Goal: Check status: Check status

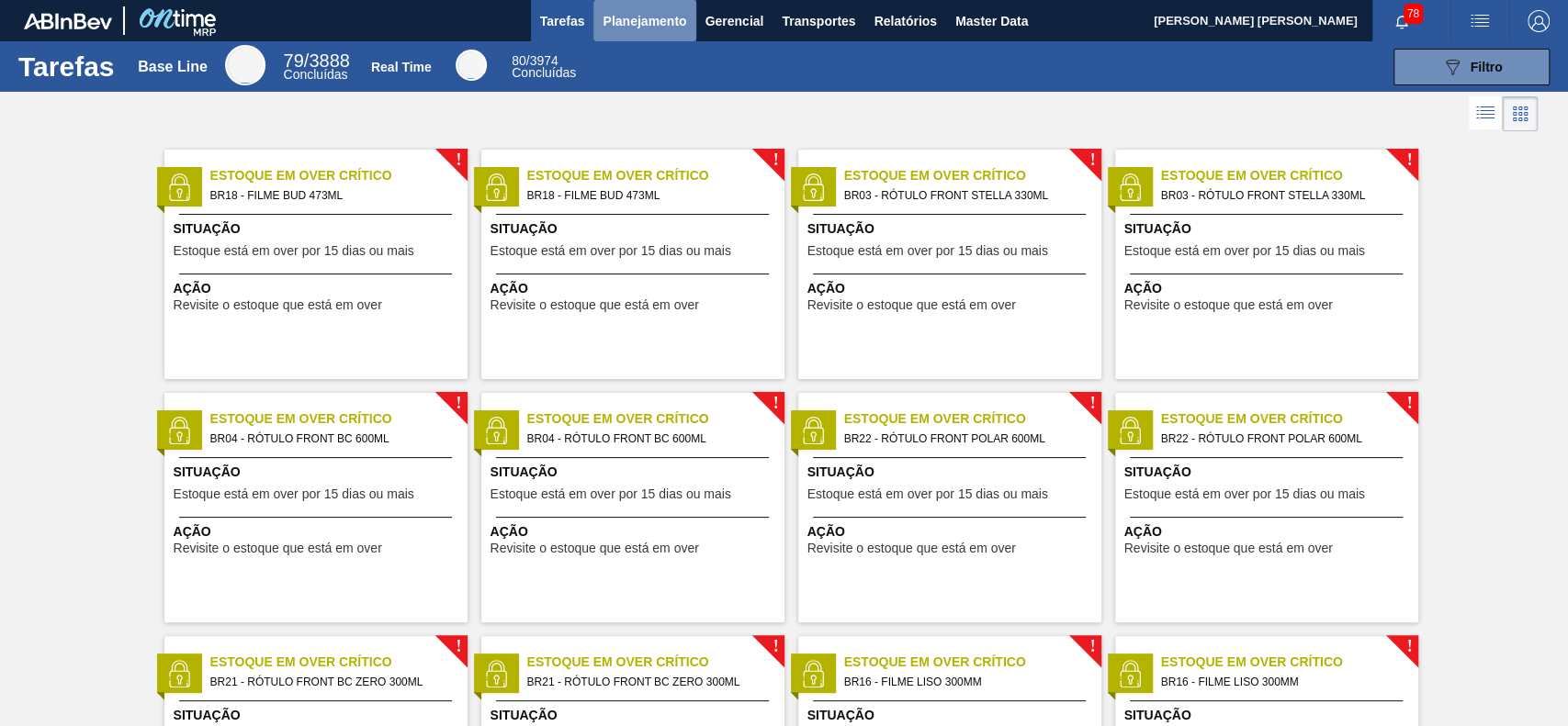
click at [650, 19] on span "Planejamento" at bounding box center [644, 21] width 84 height 22
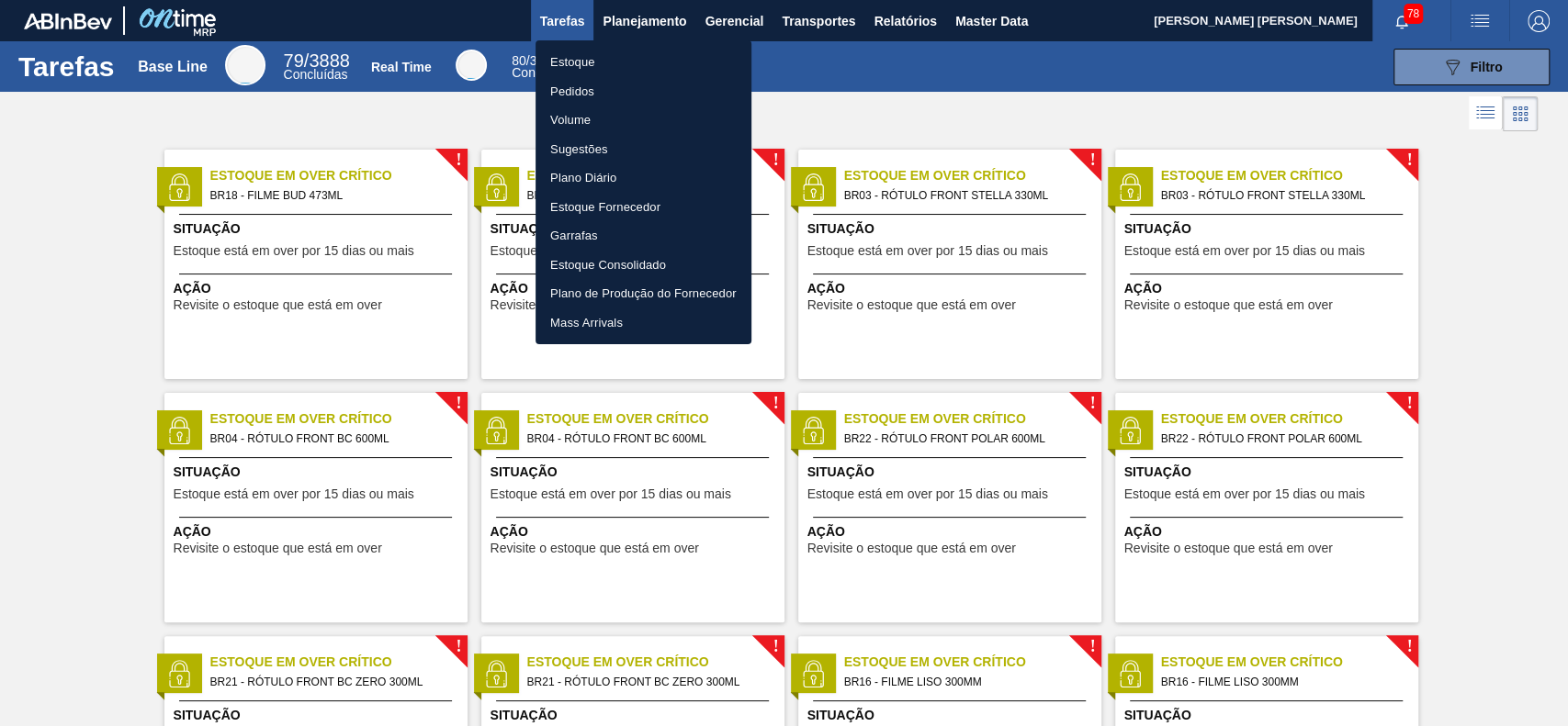
click at [625, 70] on li "Estoque" at bounding box center [644, 62] width 216 height 29
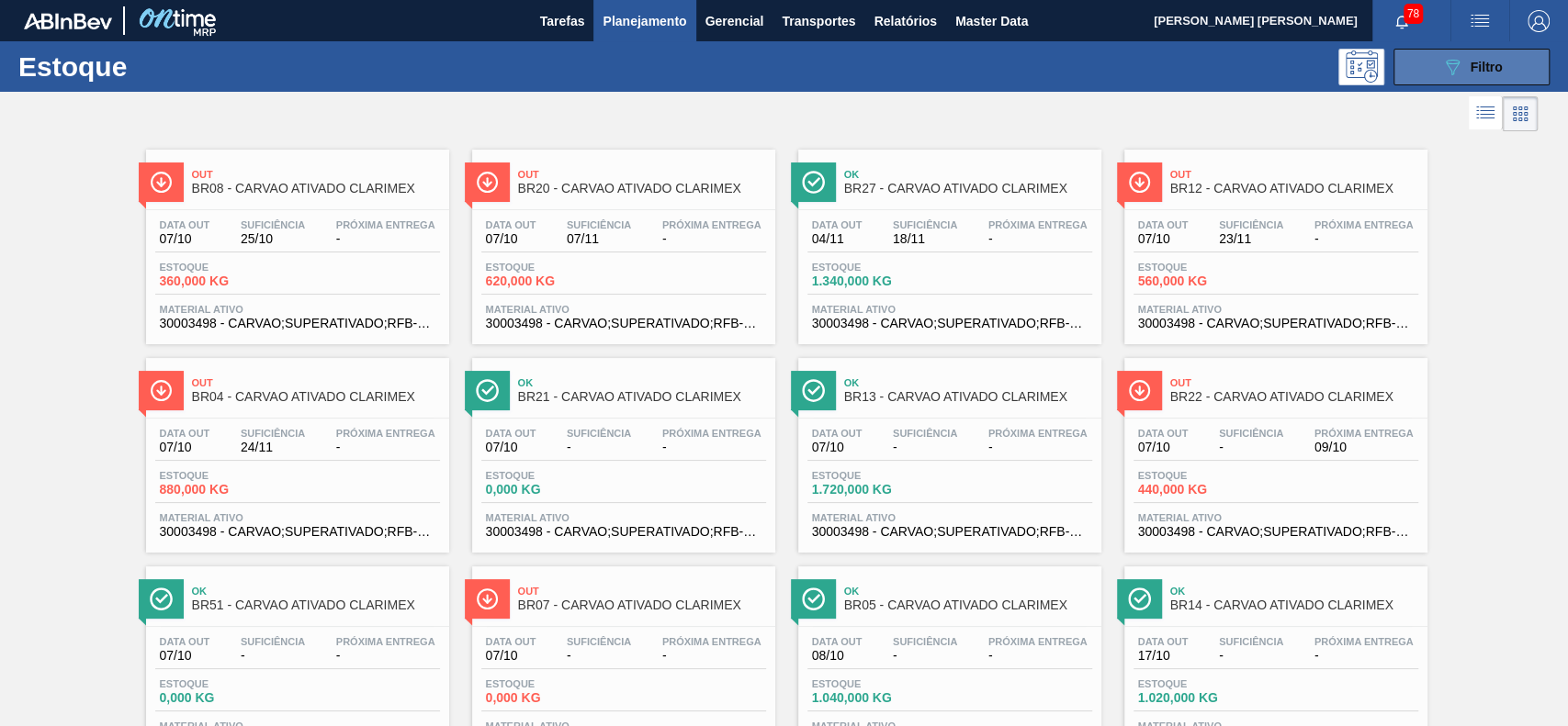
click at [1467, 70] on div "089F7B8B-B2A5-4AFE-B5C0-19BA573D28AC Filtro" at bounding box center [1472, 67] width 62 height 22
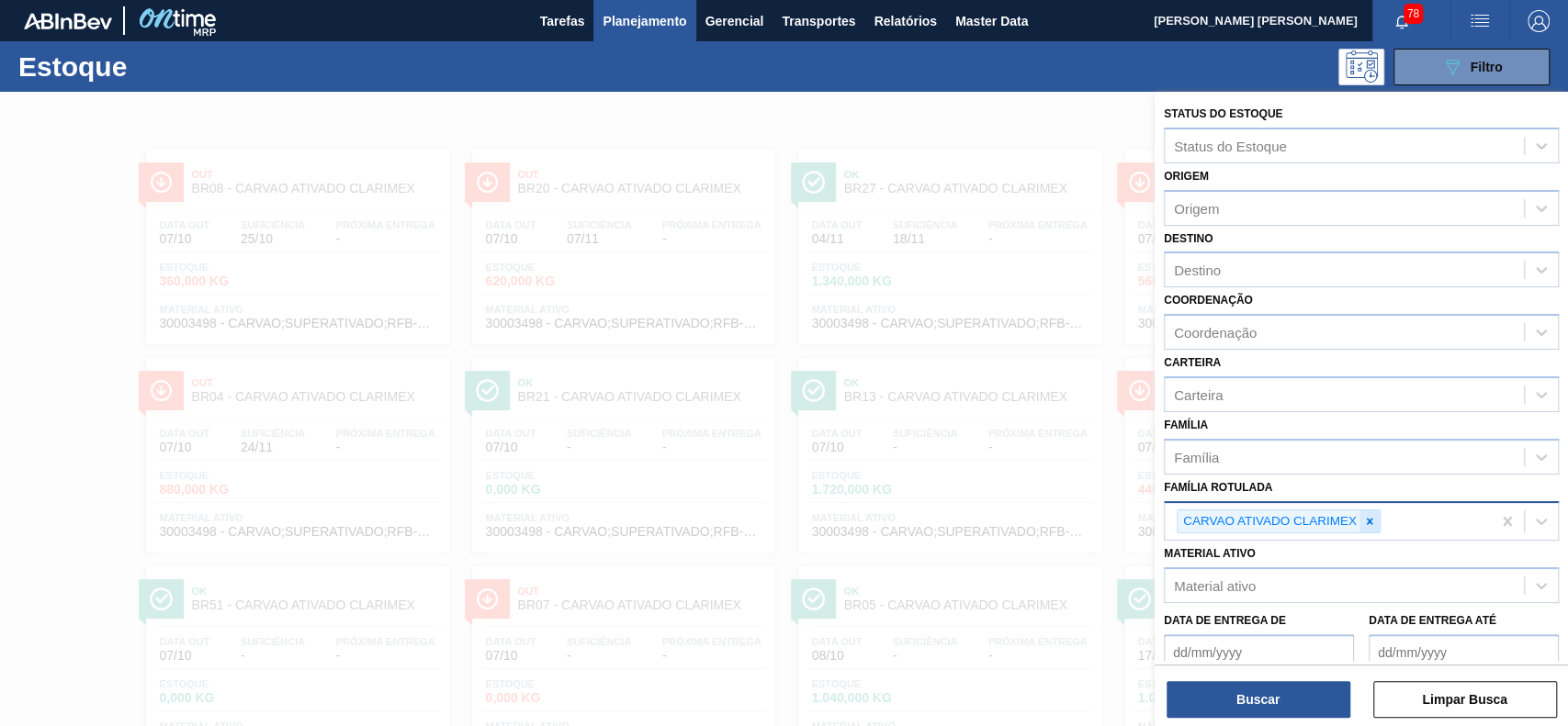
click at [1364, 516] on icon at bounding box center [1370, 522] width 13 height 13
type Rotulada "H"
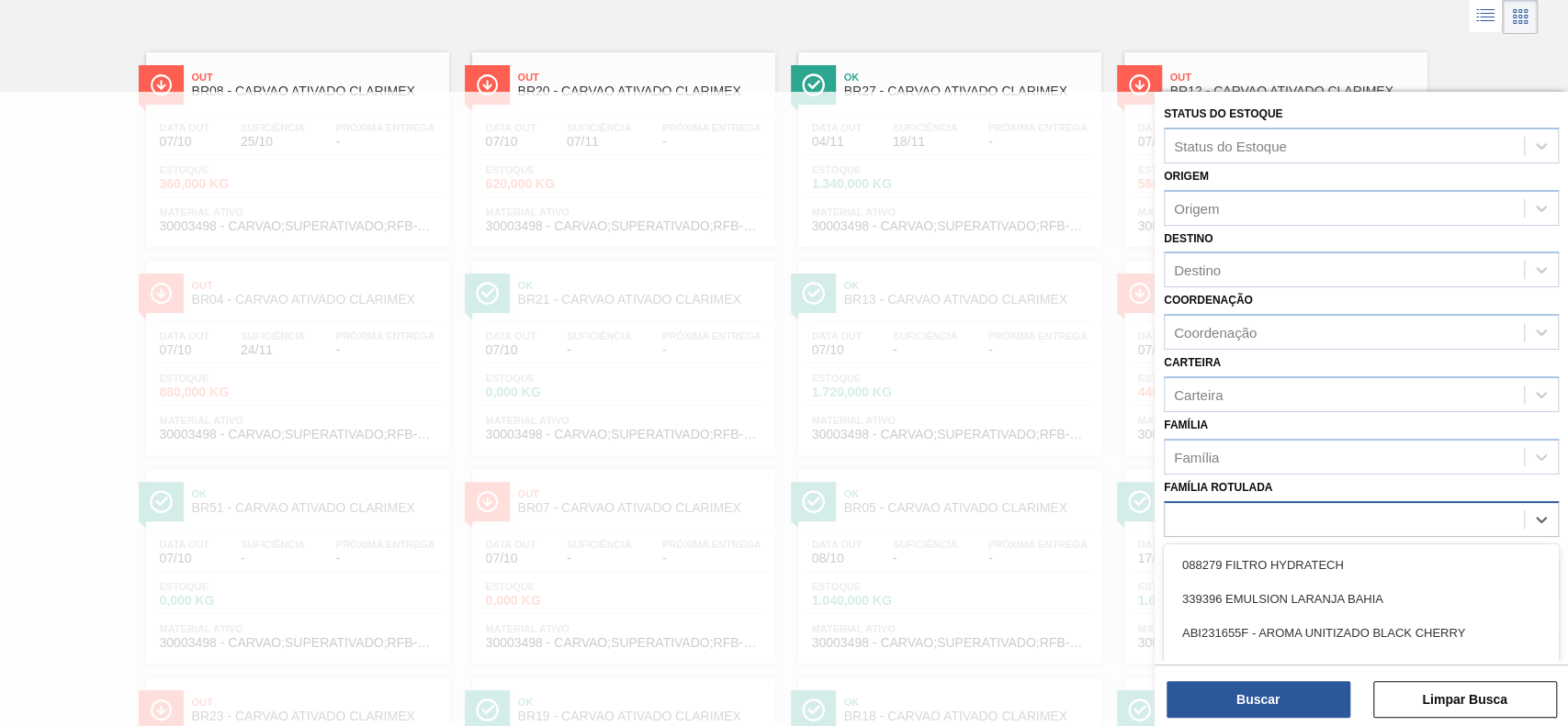
scroll to position [99, 0]
type Rotulada "H"
type Rotulada "h"
type Rotulada "H"
type Rotulada "carv"
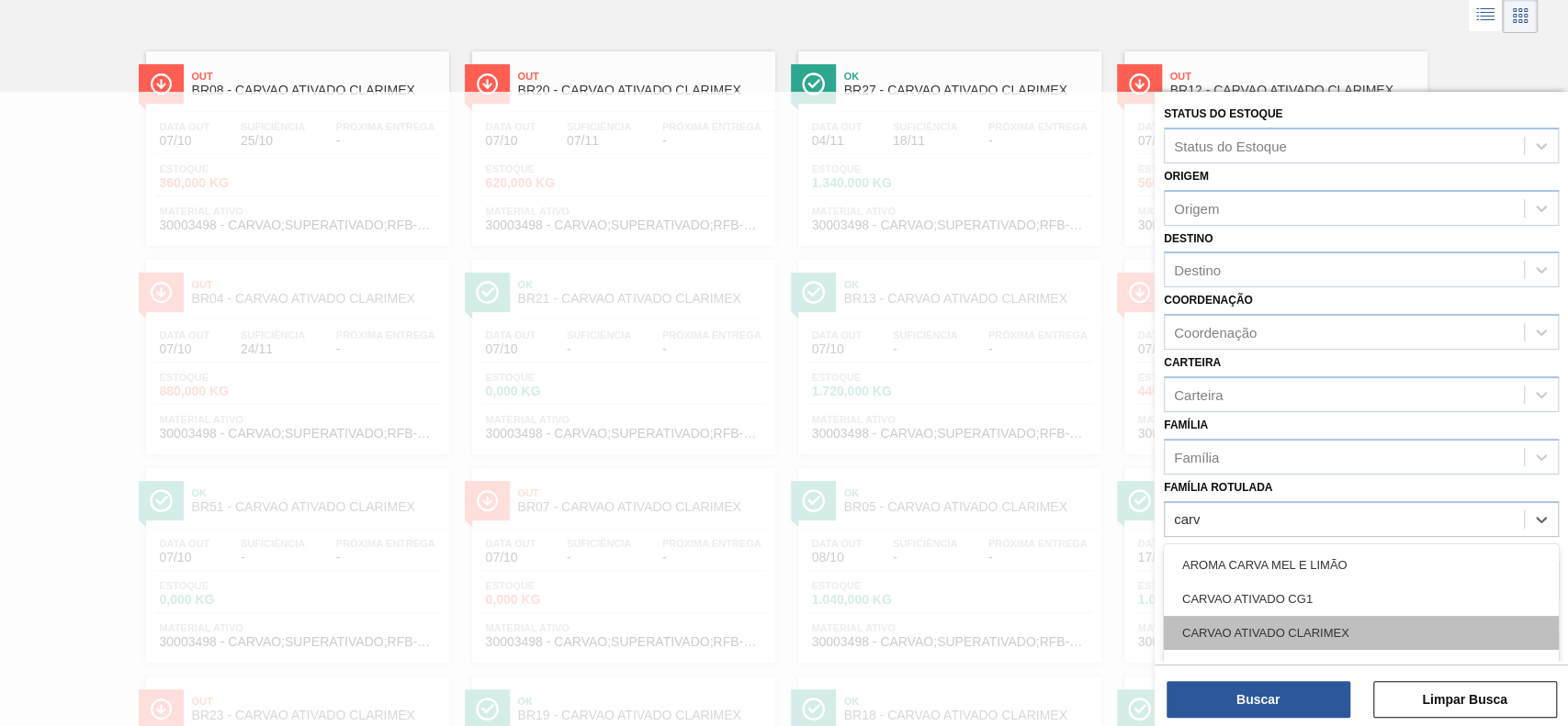
click at [1319, 625] on div "CARVAO ATIVADO CLARIMEX" at bounding box center [1361, 633] width 395 height 34
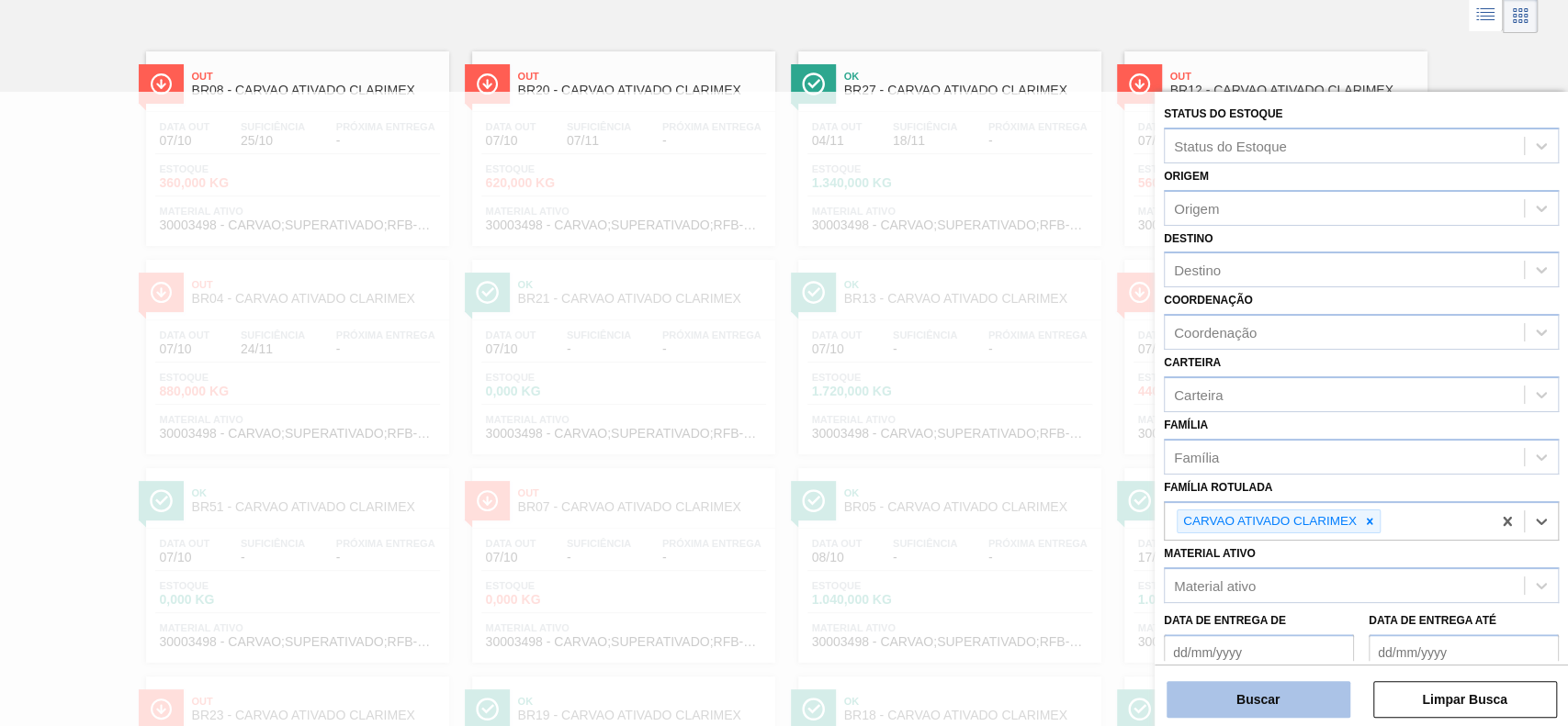
click at [1319, 707] on button "Buscar" at bounding box center [1259, 700] width 184 height 37
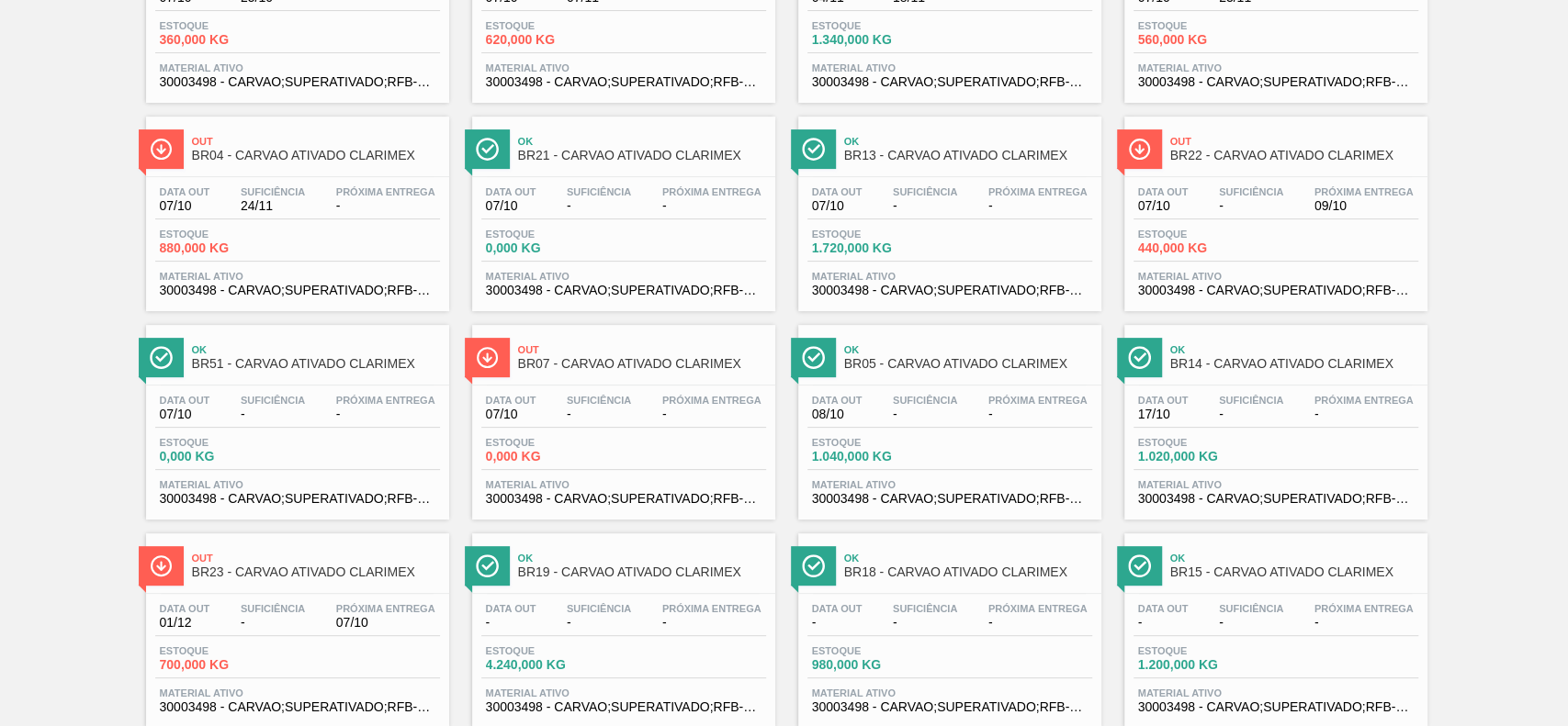
scroll to position [244, 0]
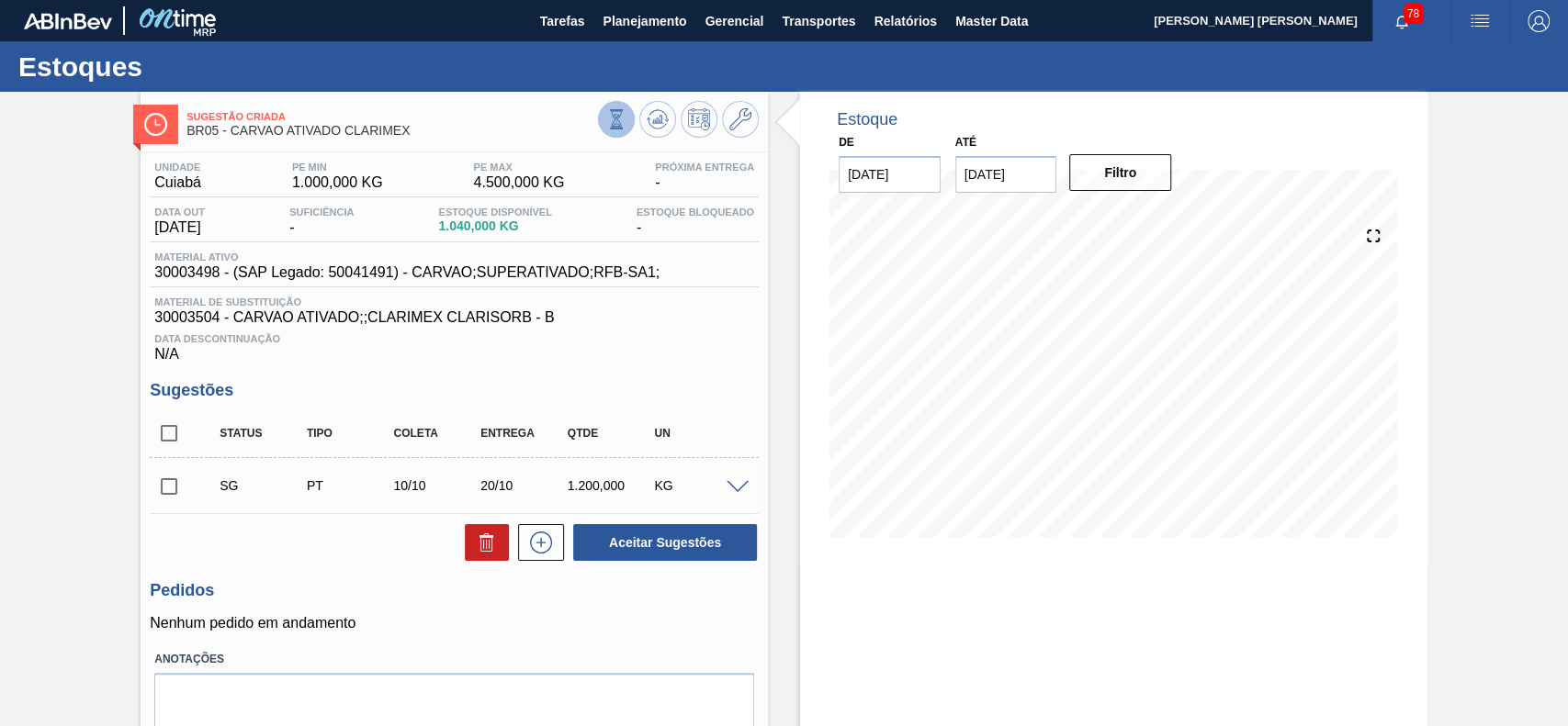
click at [620, 116] on icon at bounding box center [616, 119] width 21 height 21
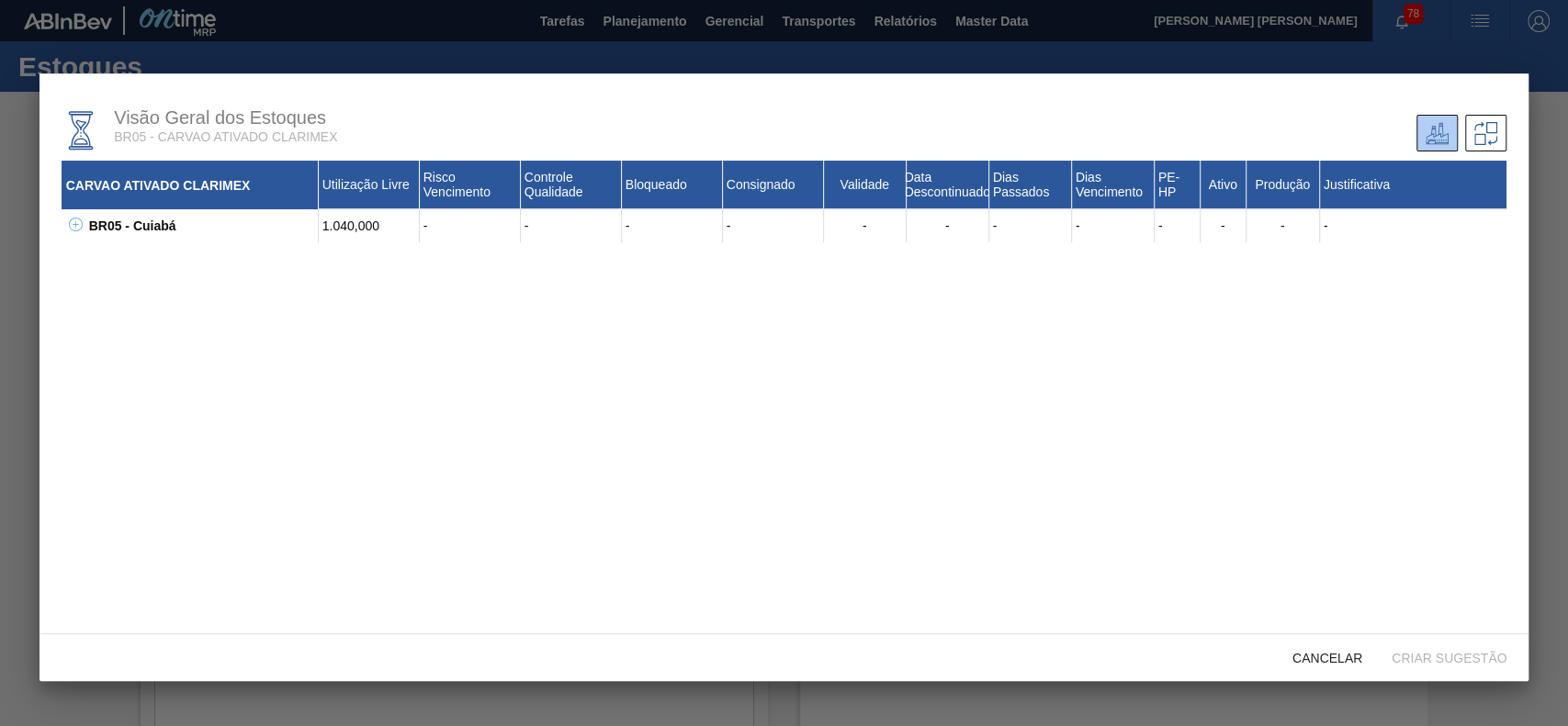
click at [79, 226] on icon at bounding box center [75, 224] width 14 height 14
